Goal: Transaction & Acquisition: Purchase product/service

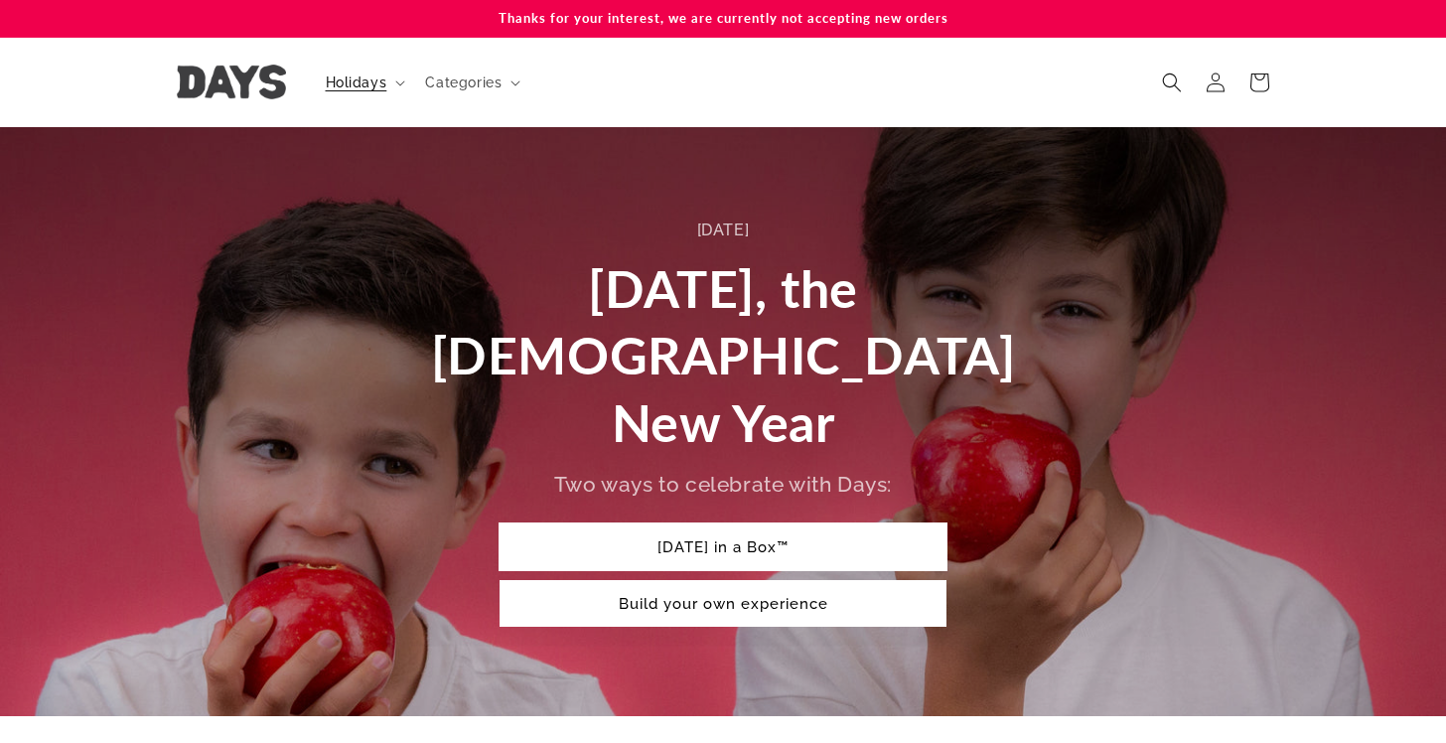
click at [690, 523] on link "[DATE] in a Box™" at bounding box center [723, 546] width 447 height 47
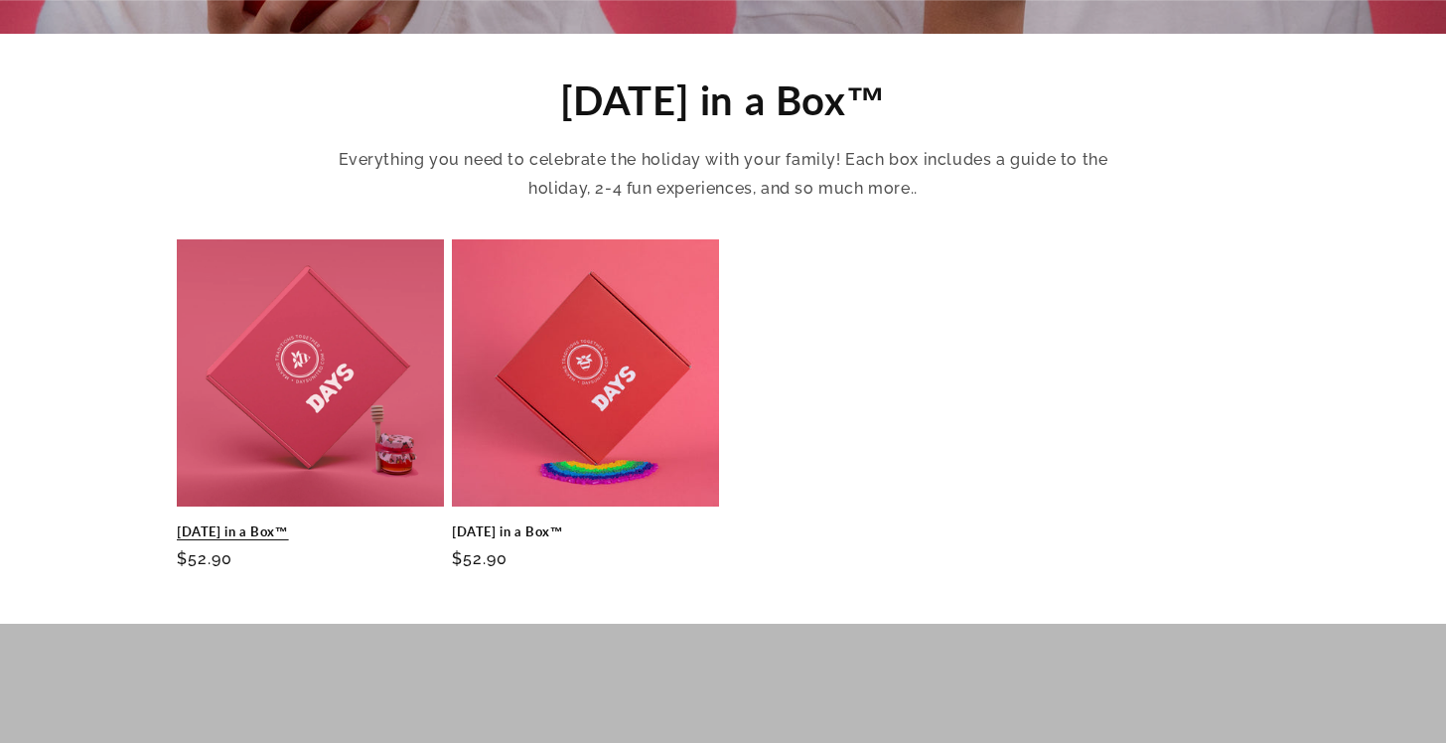
click at [310, 523] on link "[DATE] in a Box™" at bounding box center [310, 531] width 267 height 17
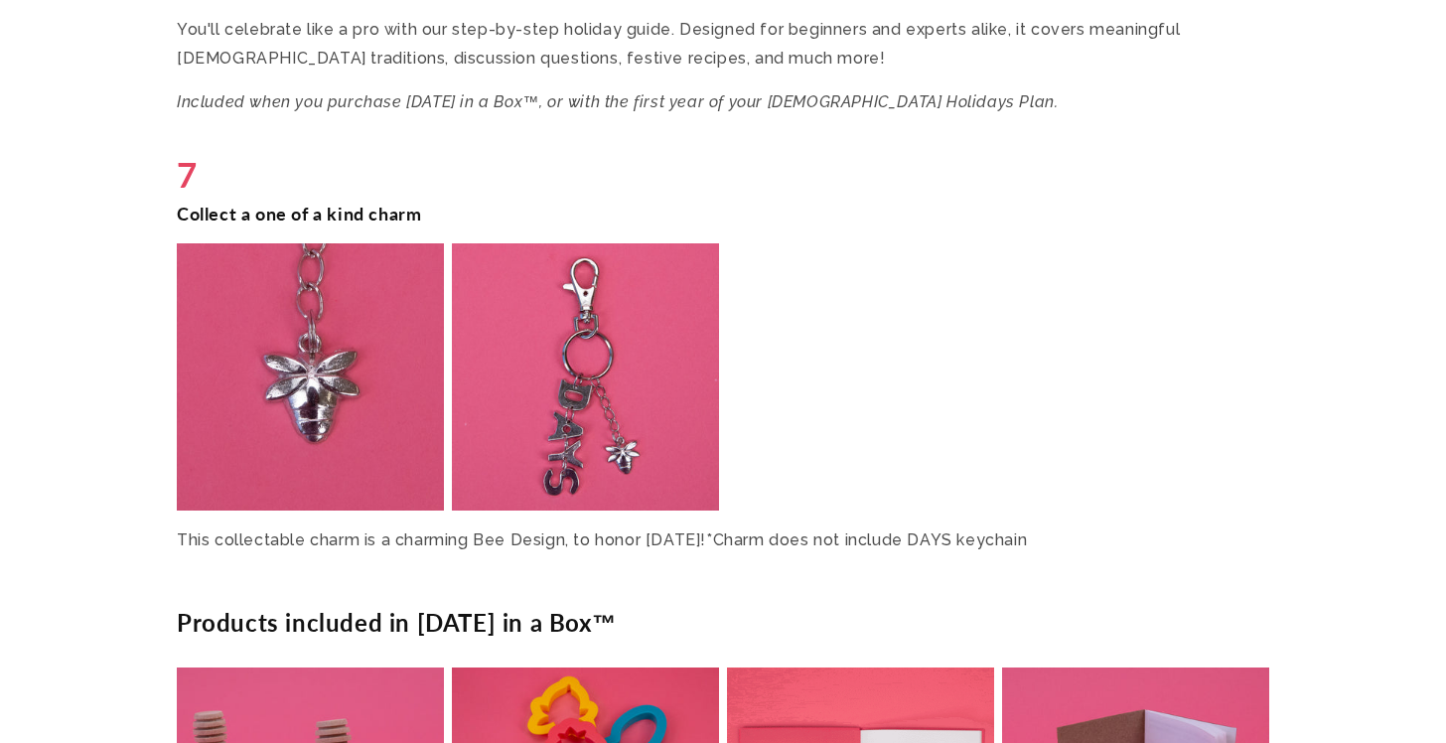
scroll to position [6336, 0]
